Goal: Transaction & Acquisition: Purchase product/service

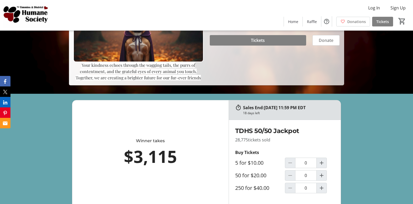
scroll to position [170, 0]
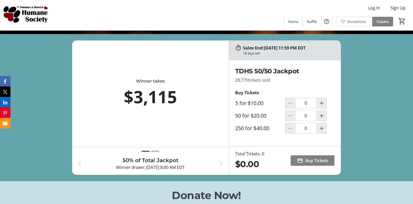
click at [261, 116] on label "50 for $20.00" at bounding box center [250, 116] width 31 height 6
click at [295, 116] on input "0" at bounding box center [305, 116] width 21 height 10
click at [321, 117] on mat-icon "Increment by one" at bounding box center [322, 116] width 6 height 6
type input "1"
click at [311, 161] on span "Buy Tickets" at bounding box center [317, 160] width 23 height 6
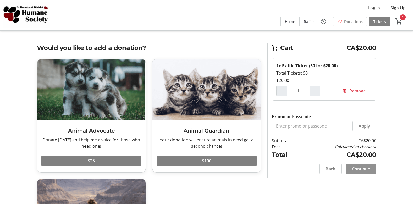
click at [356, 169] on span "Continue" at bounding box center [361, 169] width 18 height 6
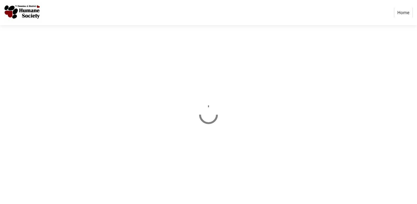
select select "CA"
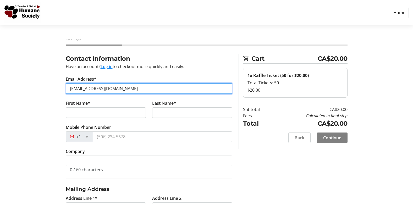
type input "[EMAIL_ADDRESS][DOMAIN_NAME]"
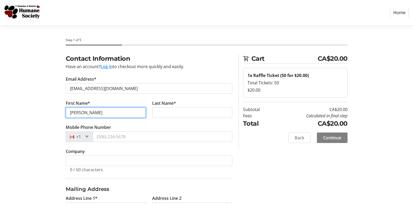
type input "[PERSON_NAME]"
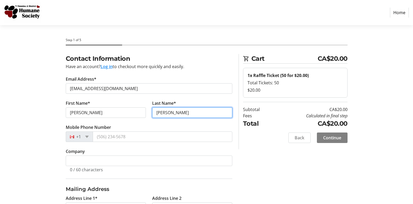
type input "[PERSON_NAME]"
click at [87, 136] on span at bounding box center [87, 137] width 4 height 2
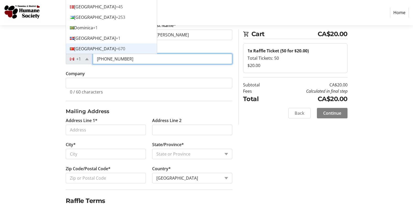
scroll to position [107, 0]
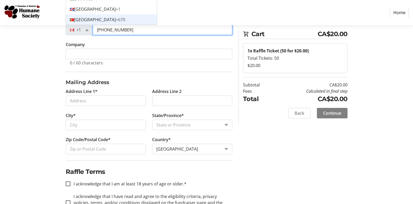
type input "[PHONE_NUMBER]"
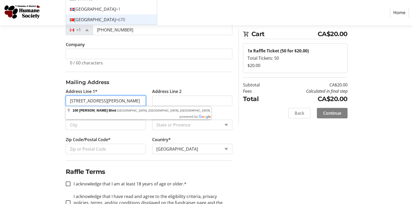
type input "[STREET_ADDRESS][PERSON_NAME]"
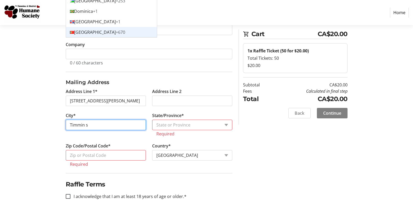
drag, startPoint x: 94, startPoint y: 126, endPoint x: 88, endPoint y: 124, distance: 6.2
click at [88, 124] on input "Timmin s" at bounding box center [106, 125] width 80 height 10
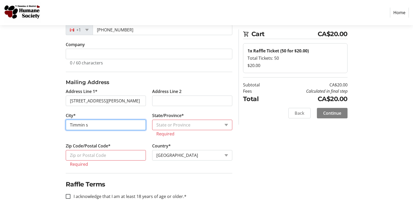
drag, startPoint x: 85, startPoint y: 124, endPoint x: 94, endPoint y: 126, distance: 9.0
click at [94, 126] on input "Timmin s" at bounding box center [106, 125] width 80 height 10
type input "Timmins"
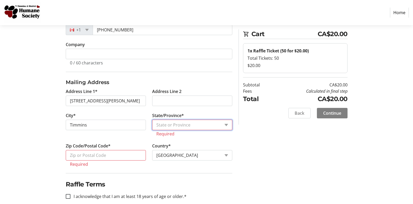
select select "ON"
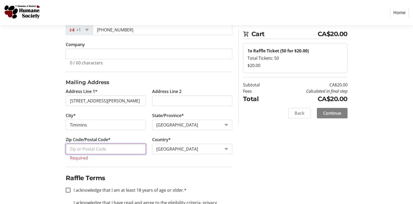
click at [129, 148] on input "Zip Code/Postal Code*" at bounding box center [106, 149] width 80 height 10
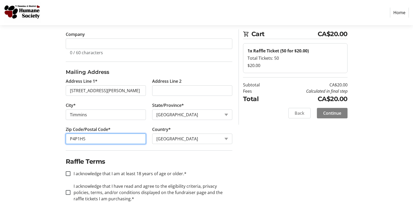
scroll to position [128, 0]
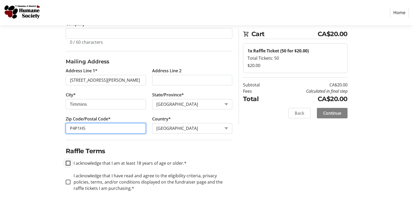
type input "P4P1H5"
click at [69, 161] on input "I acknowledge that I am at least 18 years of age or older.*" at bounding box center [68, 163] width 5 height 5
checkbox input "true"
click at [68, 182] on input "I acknowledge that I have read and agree to the eligibility criteria, privacy p…" at bounding box center [68, 182] width 5 height 5
checkbox input "true"
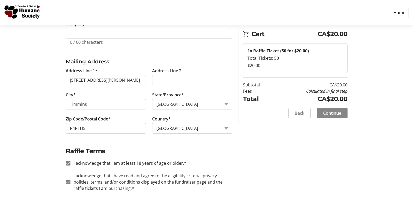
click at [336, 113] on span "Continue" at bounding box center [332, 113] width 18 height 6
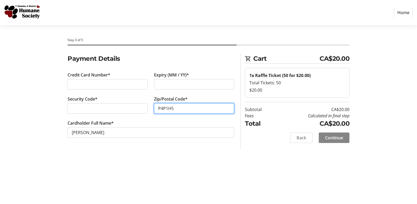
type input "P4P1H5"
click at [327, 138] on span "Continue" at bounding box center [334, 138] width 18 height 6
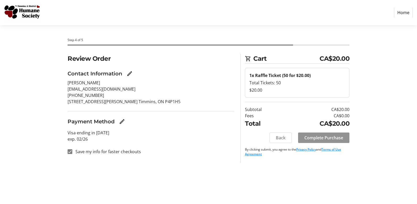
click at [315, 137] on span "Complete Purchase" at bounding box center [323, 138] width 39 height 6
